Goal: Information Seeking & Learning: Learn about a topic

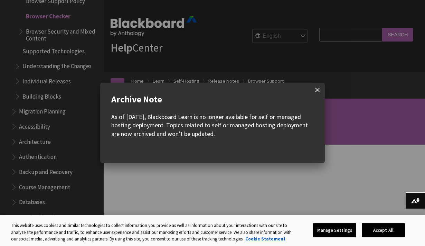
click at [319, 91] on span at bounding box center [317, 90] width 15 height 15
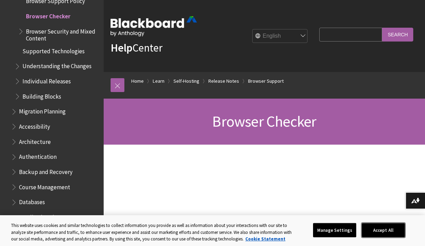
click at [387, 231] on button "Accept All" at bounding box center [383, 230] width 43 height 15
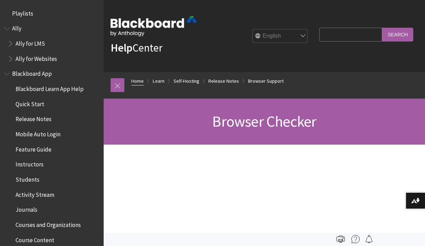
click at [140, 81] on link "Home" at bounding box center [137, 81] width 12 height 9
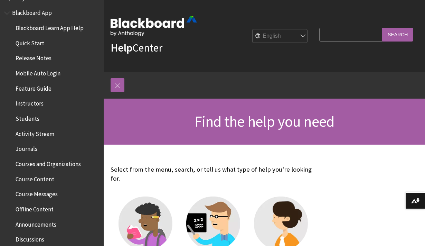
scroll to position [62, 0]
click at [34, 178] on span "Course Content" at bounding box center [35, 176] width 39 height 9
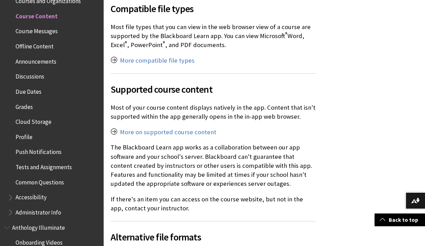
scroll to position [583, 0]
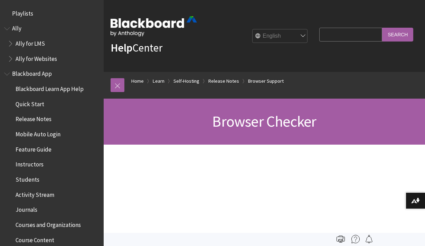
scroll to position [811, 0]
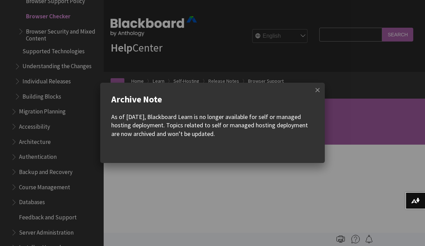
click at [306, 85] on w-div "Archive Note As of December 2023, Blackboard Learn is no longer available for s…" at bounding box center [212, 123] width 225 height 80
click at [317, 85] on span at bounding box center [317, 90] width 15 height 15
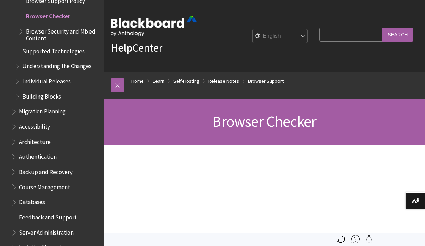
scroll to position [816, 0]
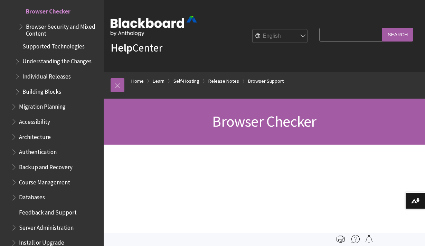
click at [41, 195] on span "Databases" at bounding box center [32, 195] width 26 height 9
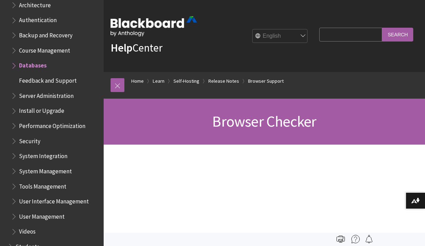
scroll to position [952, 0]
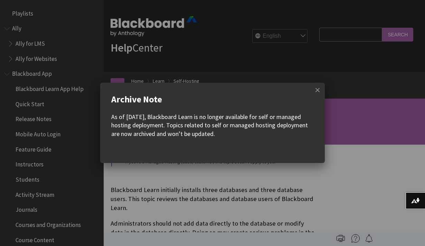
scroll to position [821, 0]
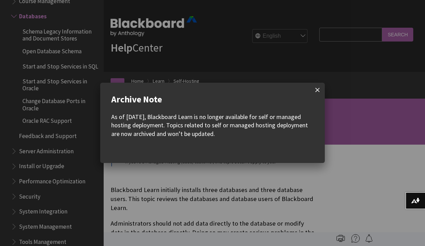
click at [317, 87] on span at bounding box center [317, 90] width 15 height 15
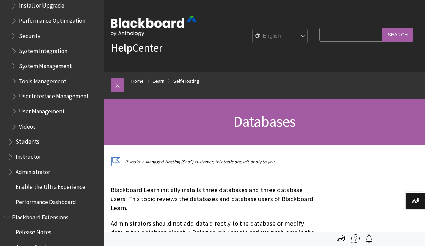
scroll to position [1152, 0]
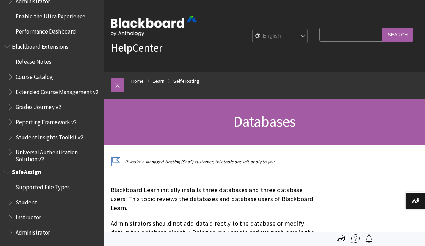
click at [32, 204] on span "Student" at bounding box center [26, 200] width 21 height 9
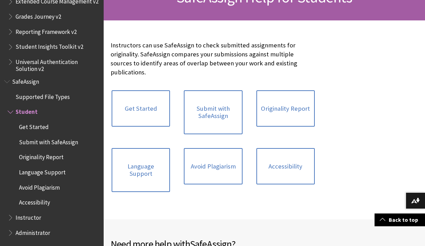
scroll to position [126, 0]
